Goal: Transaction & Acquisition: Purchase product/service

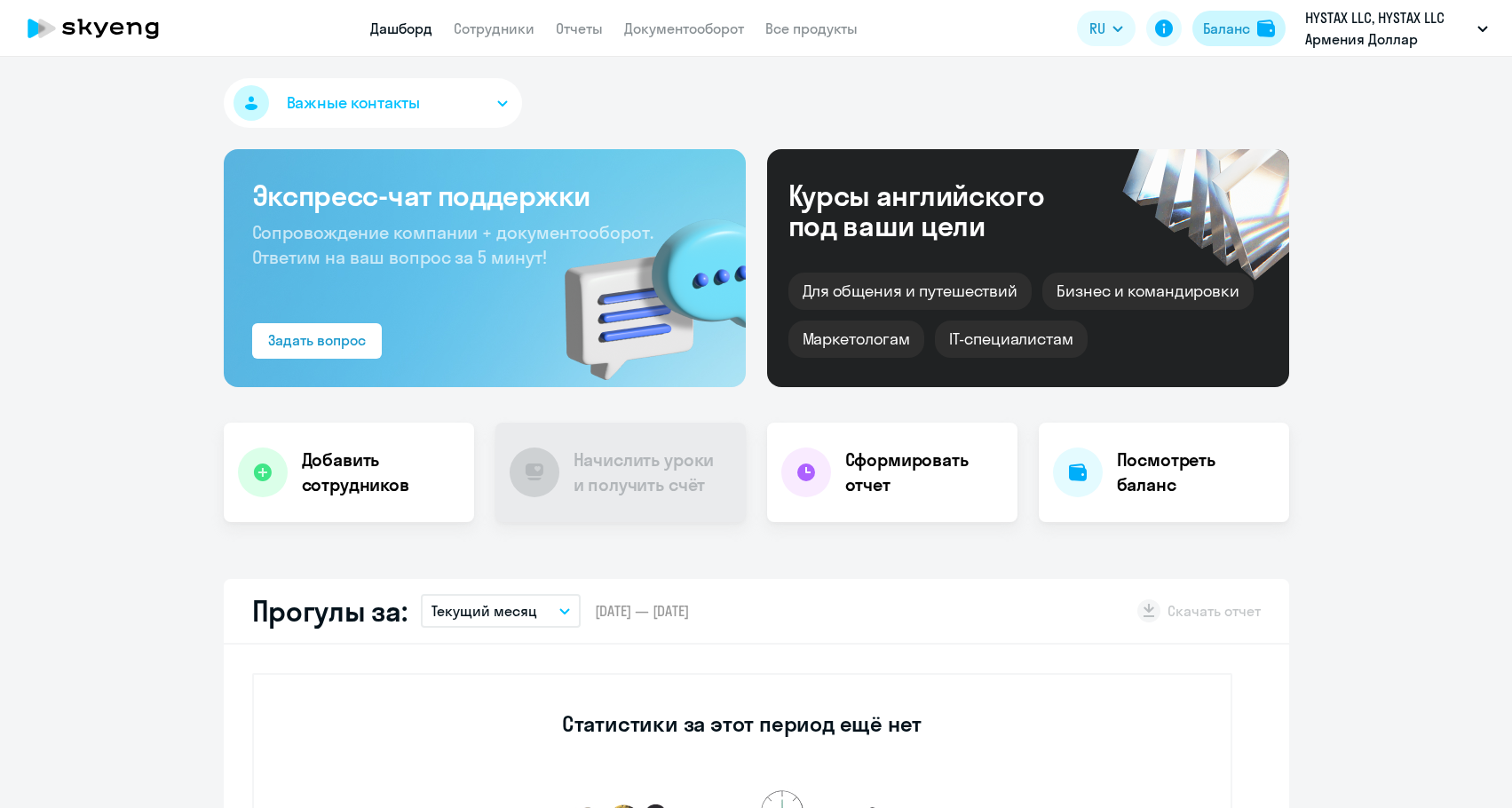
click at [1252, 23] on button "Баланс" at bounding box center [1239, 29] width 94 height 36
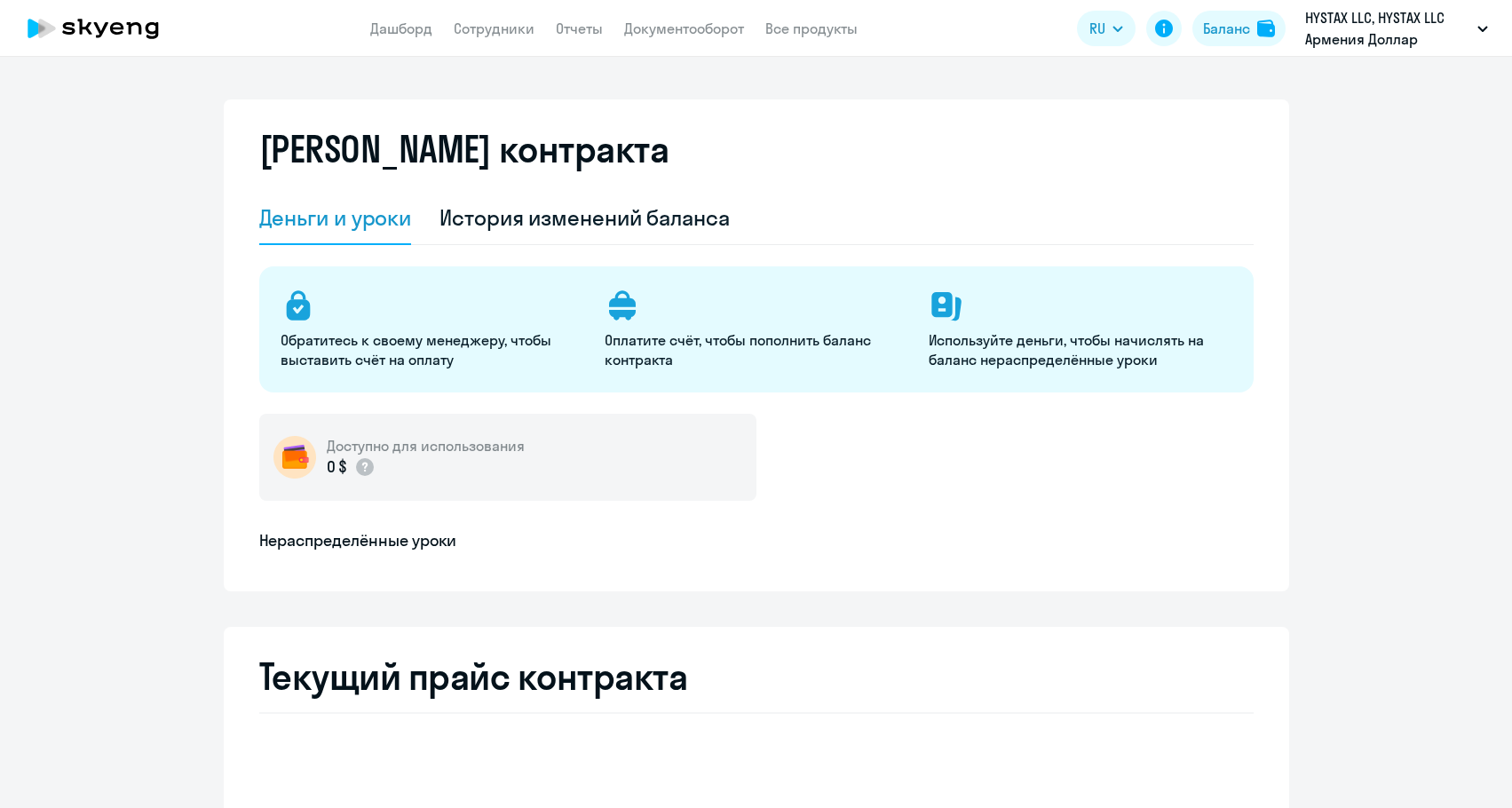
select select "english_adult_not_native_speaker"
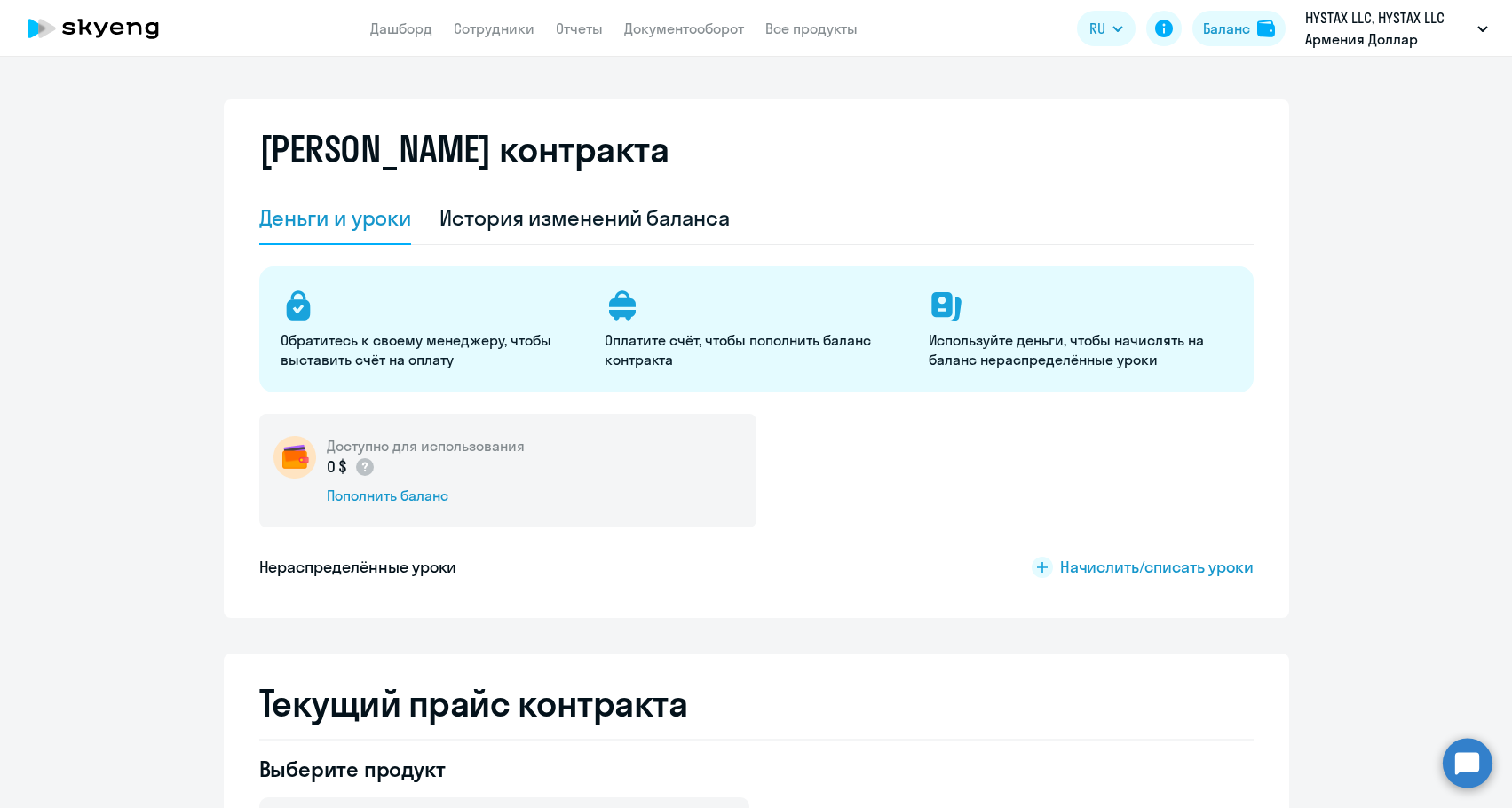
click at [414, 483] on div "0 $ Пополнить баланс" at bounding box center [425, 481] width 198 height 50
click at [402, 500] on div "Пополнить баланс" at bounding box center [425, 496] width 198 height 20
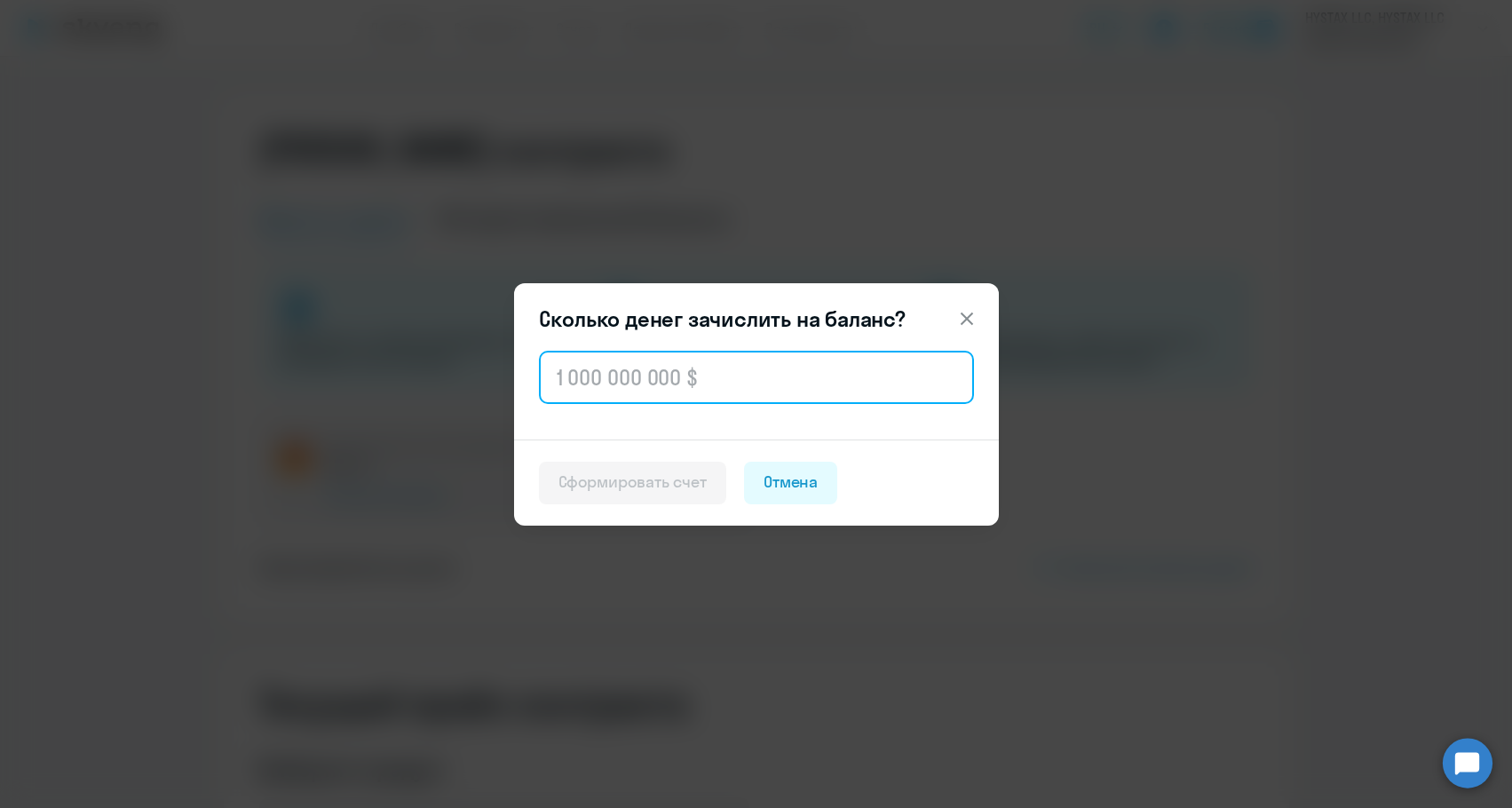
click at [607, 386] on input "text" at bounding box center [756, 378] width 435 height 54
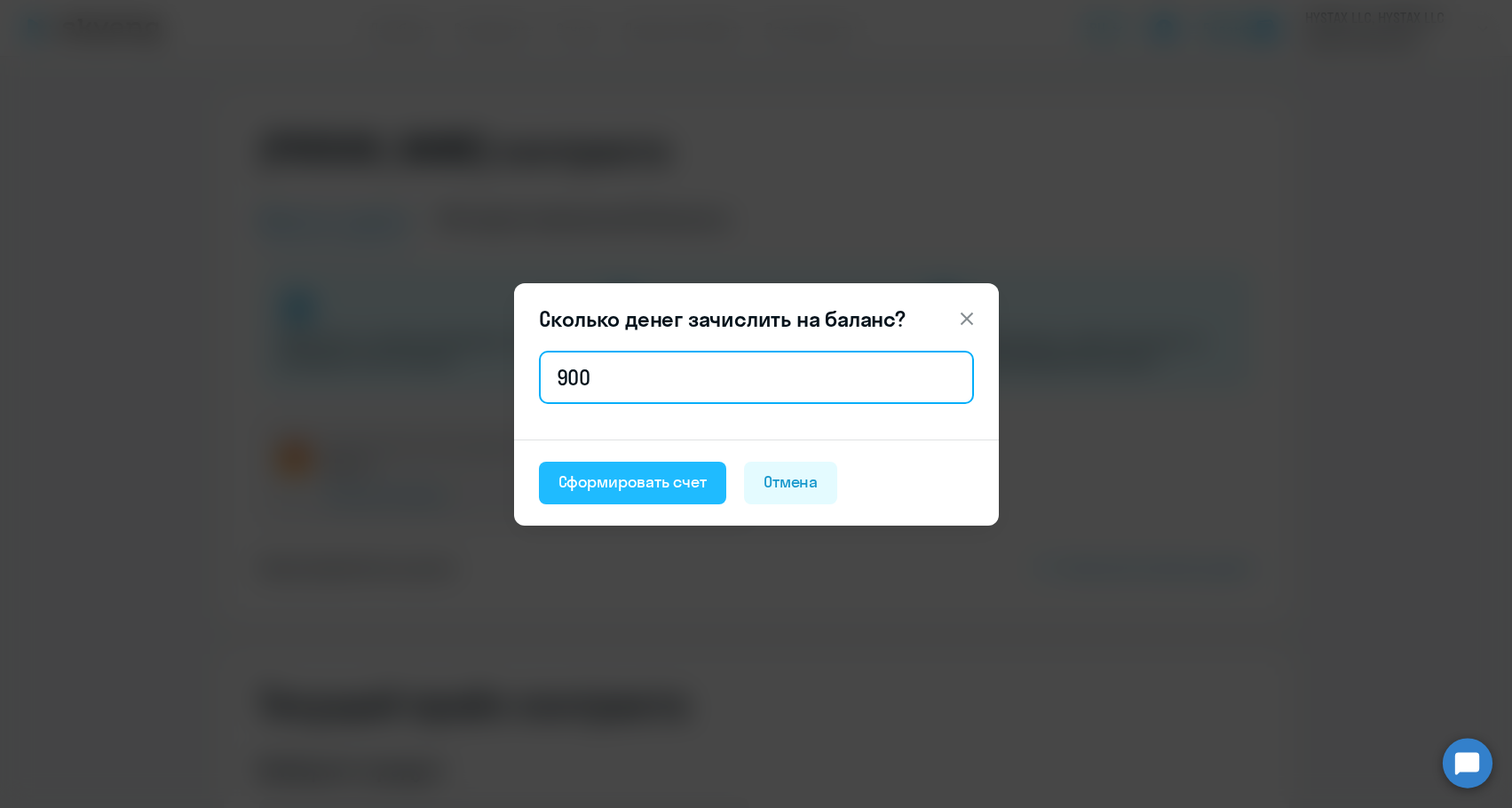
type input "900"
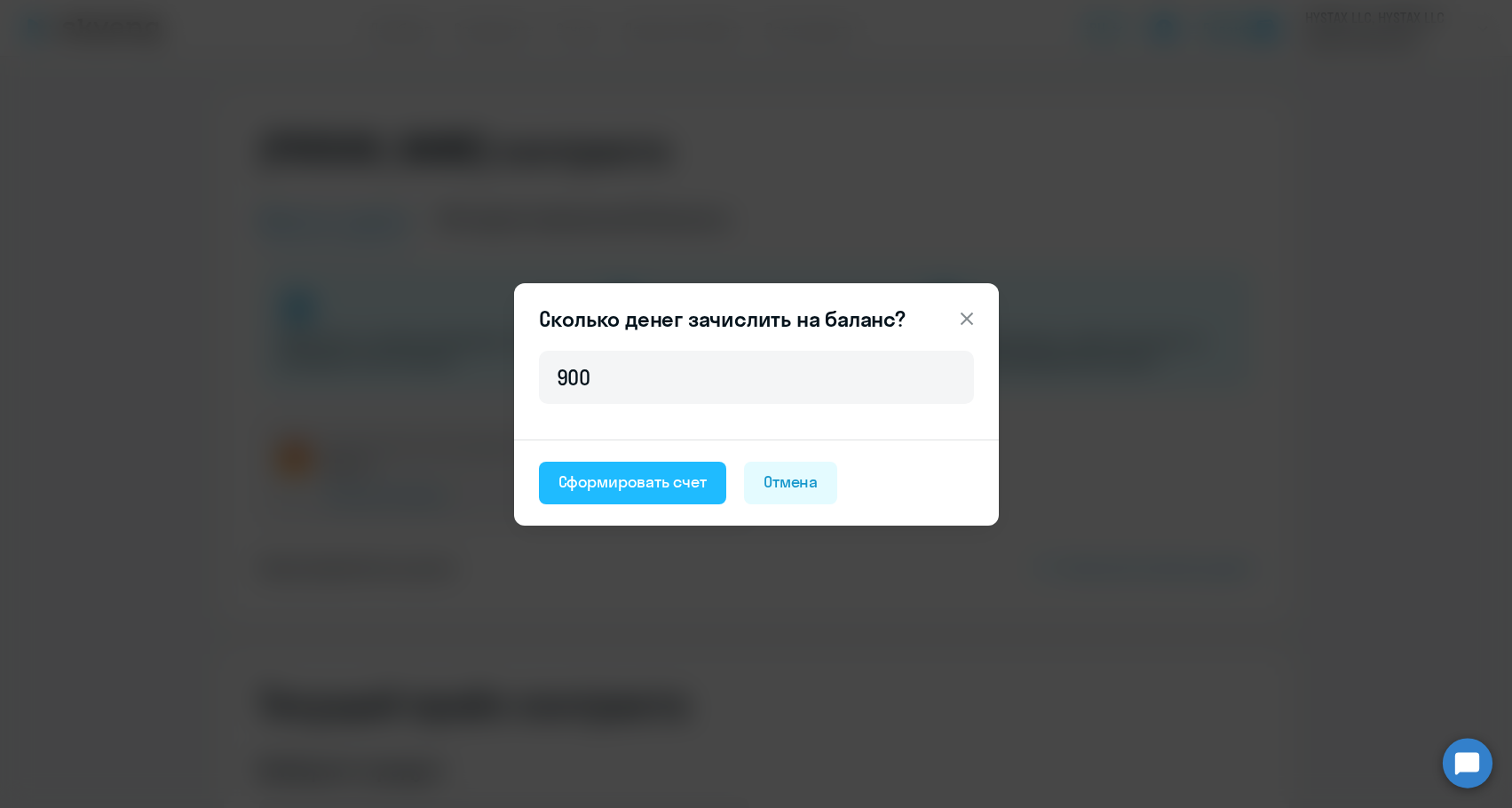
click at [585, 476] on div "Сформировать счет" at bounding box center [632, 482] width 148 height 23
